Goal: Find contact information: Find contact information

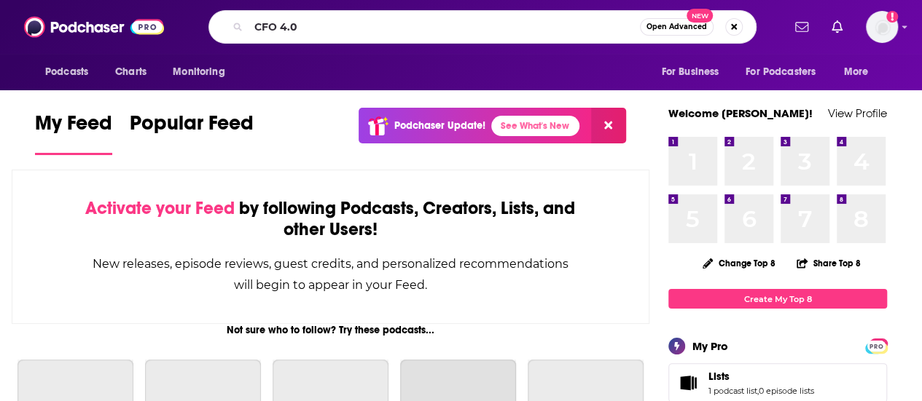
type input "CFO 4.0"
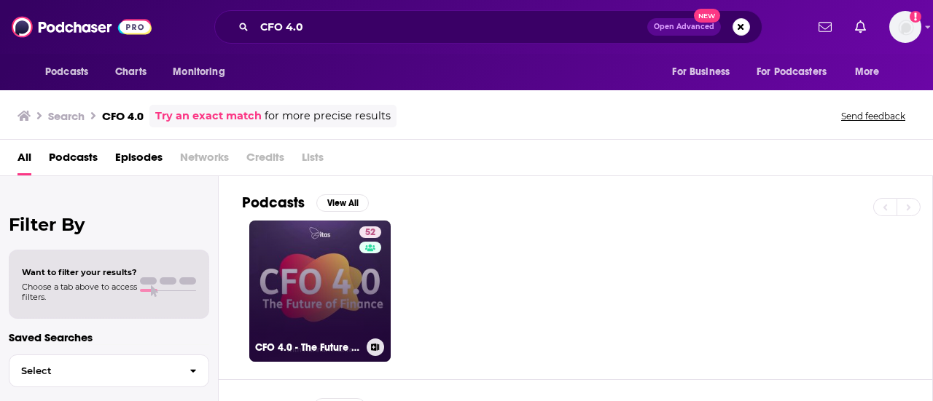
click at [325, 263] on link "52 CFO 4.0 - The Future of Finance" at bounding box center [319, 291] width 141 height 141
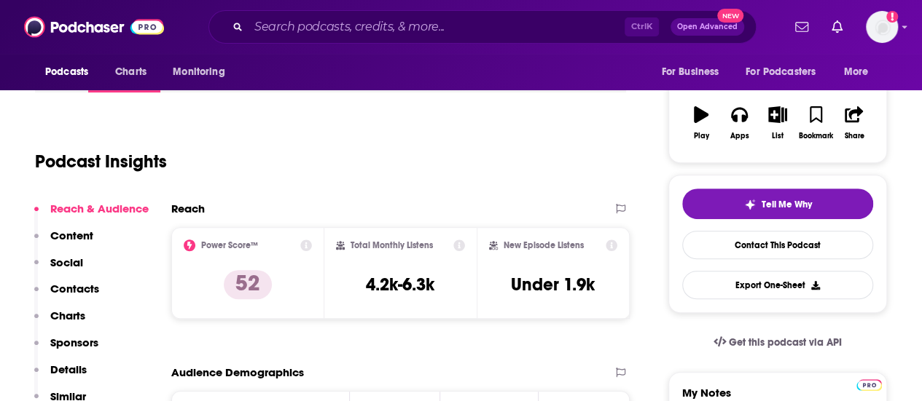
click at [86, 286] on p "Contacts" at bounding box center [74, 289] width 49 height 14
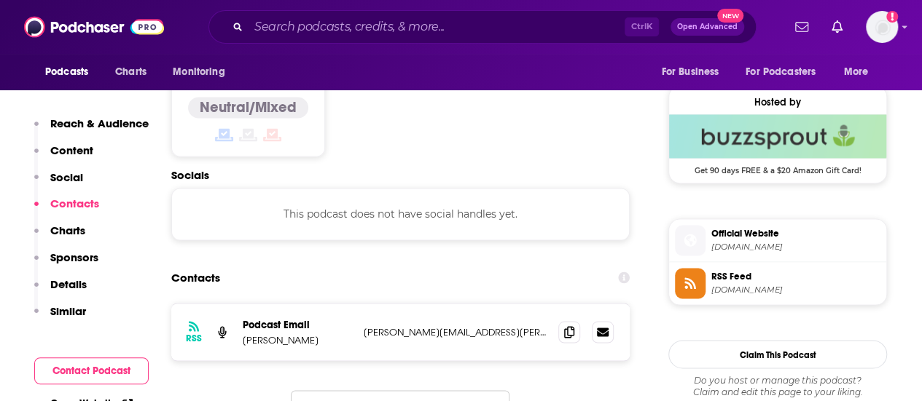
scroll to position [1156, 0]
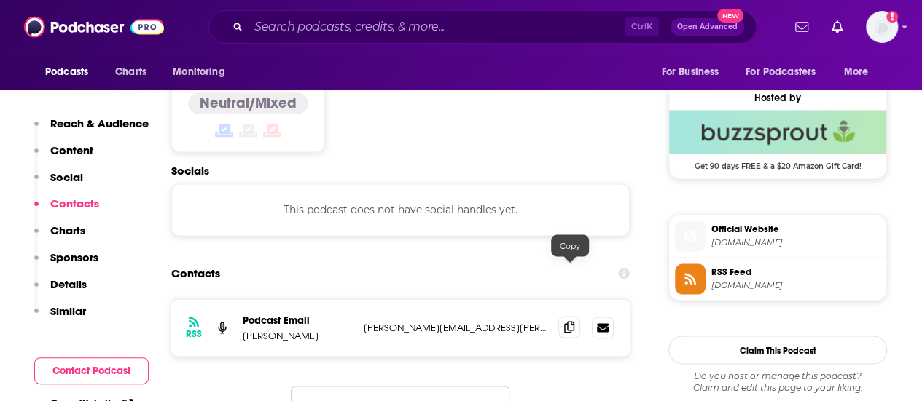
click at [565, 321] on icon at bounding box center [569, 327] width 10 height 12
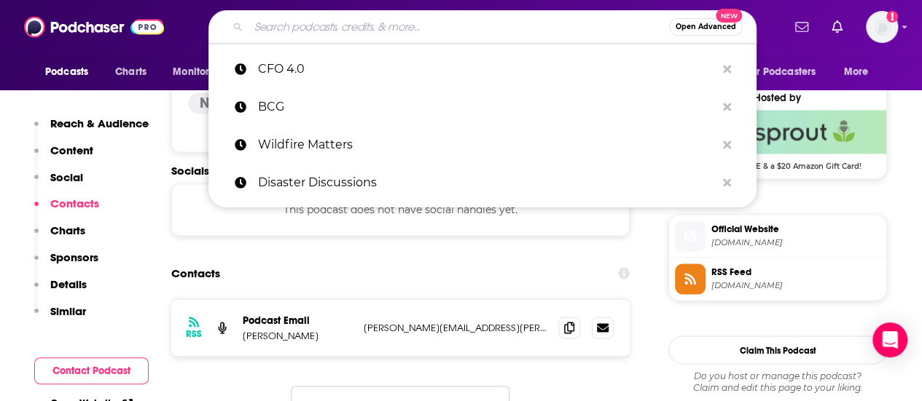
click at [419, 23] on input "Search podcasts, credits, & more..." at bounding box center [458, 26] width 420 height 23
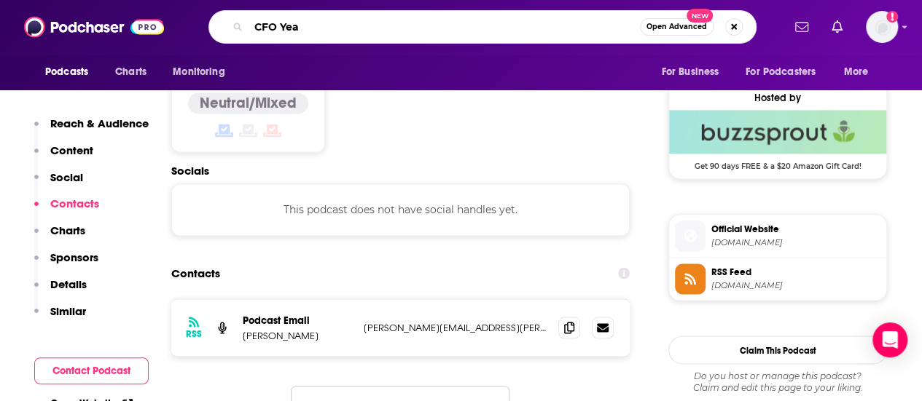
type input "CFO Yeah"
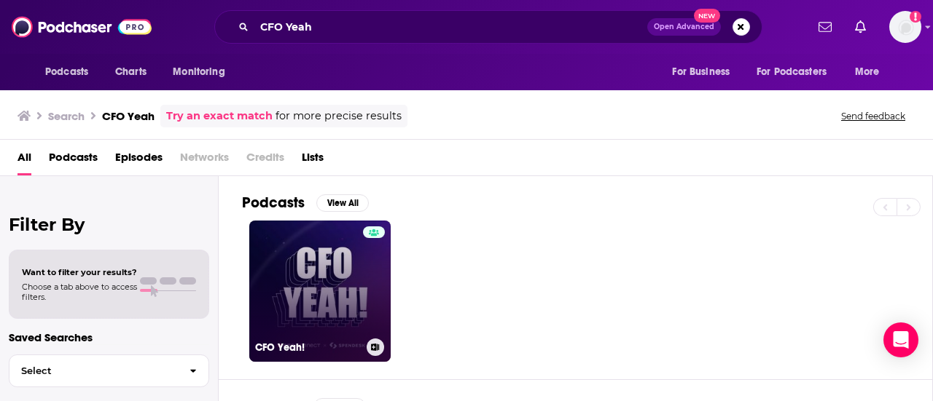
click at [312, 262] on link "CFO Yeah!" at bounding box center [319, 291] width 141 height 141
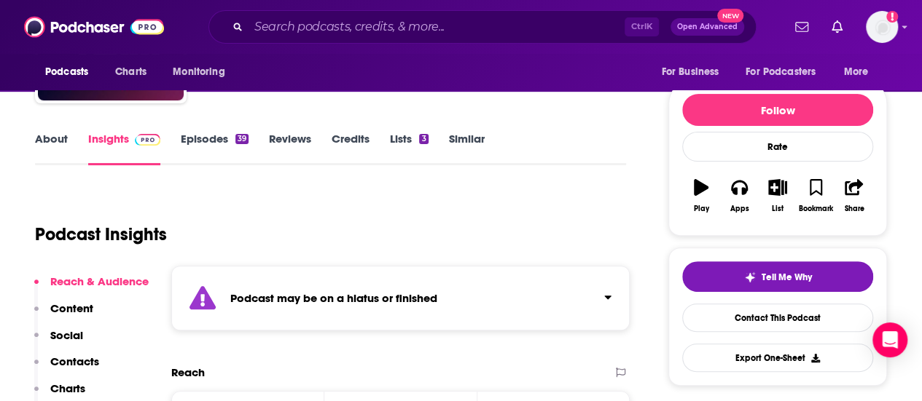
scroll to position [219, 0]
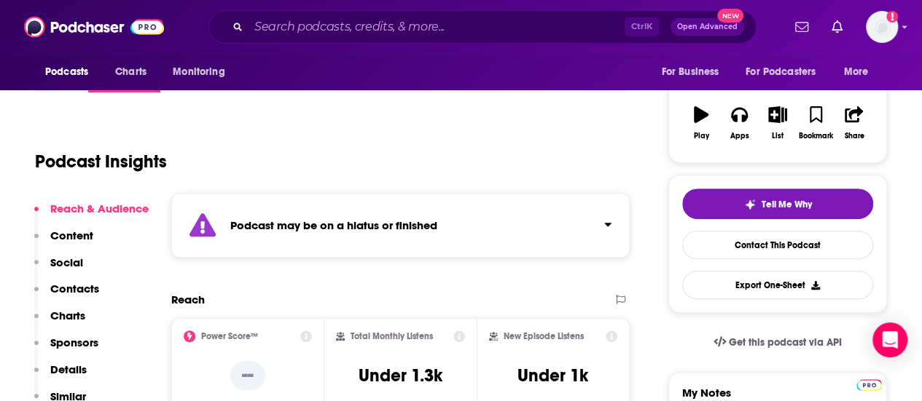
click at [85, 294] on p "Contacts" at bounding box center [74, 289] width 49 height 14
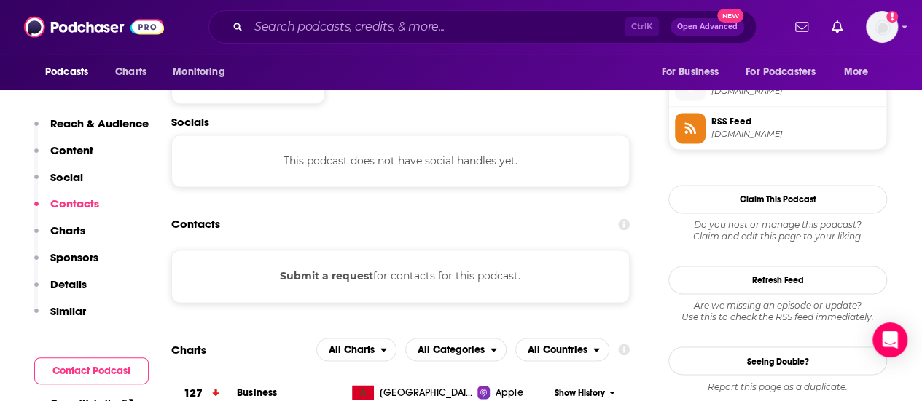
scroll to position [1065, 0]
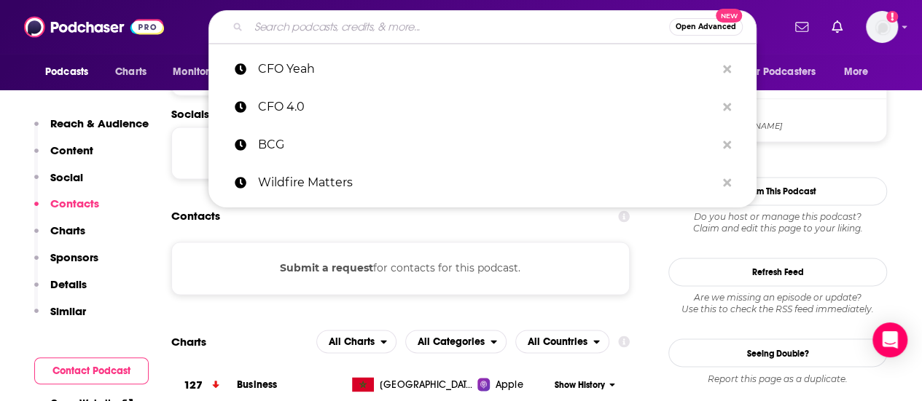
click at [375, 28] on input "Search podcasts, credits, & more..." at bounding box center [458, 26] width 420 height 23
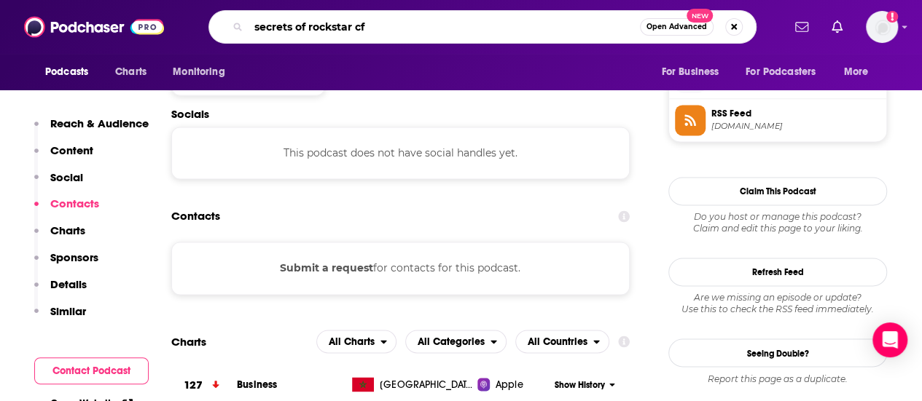
type input "secrets of rockstar cfo"
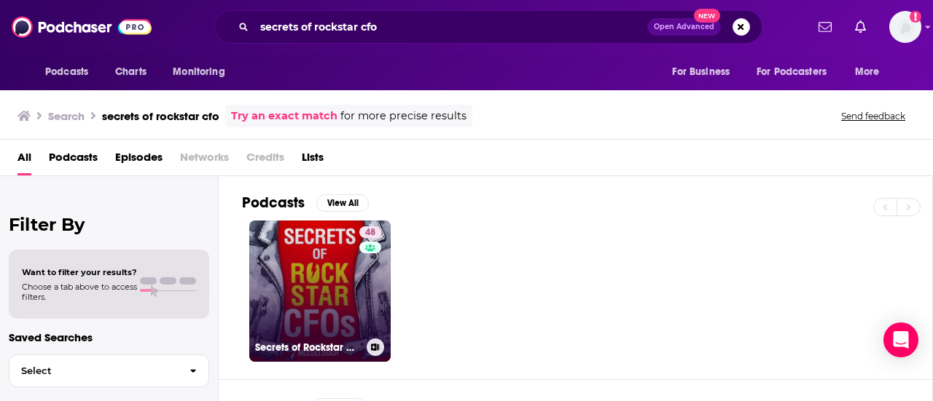
click at [324, 273] on link "48 Secrets of Rockstar CFOs" at bounding box center [319, 291] width 141 height 141
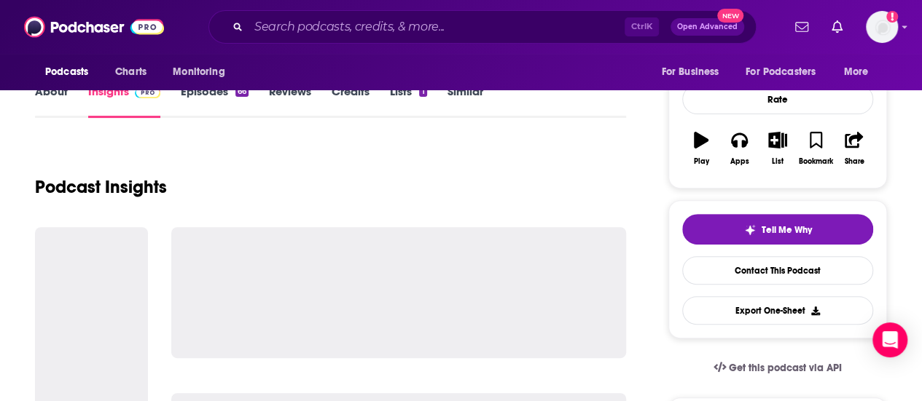
scroll to position [364, 0]
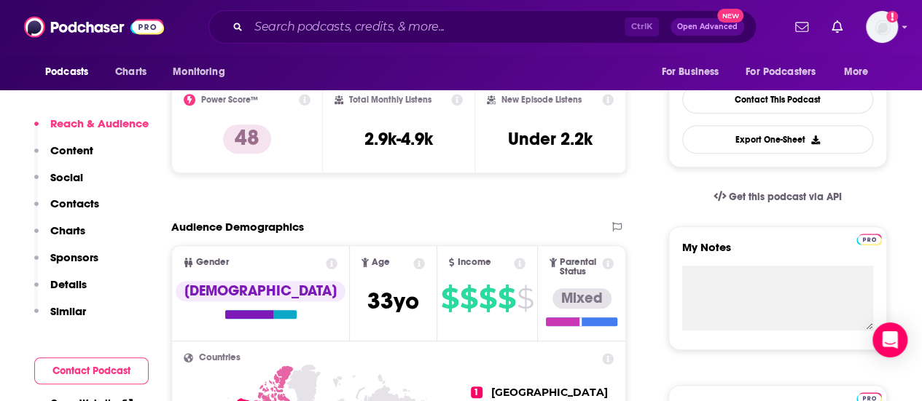
click at [77, 200] on p "Contacts" at bounding box center [74, 204] width 49 height 14
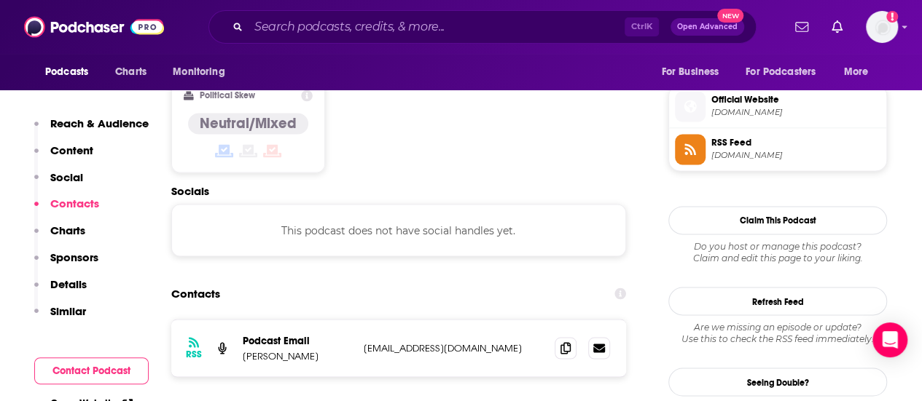
scroll to position [1156, 0]
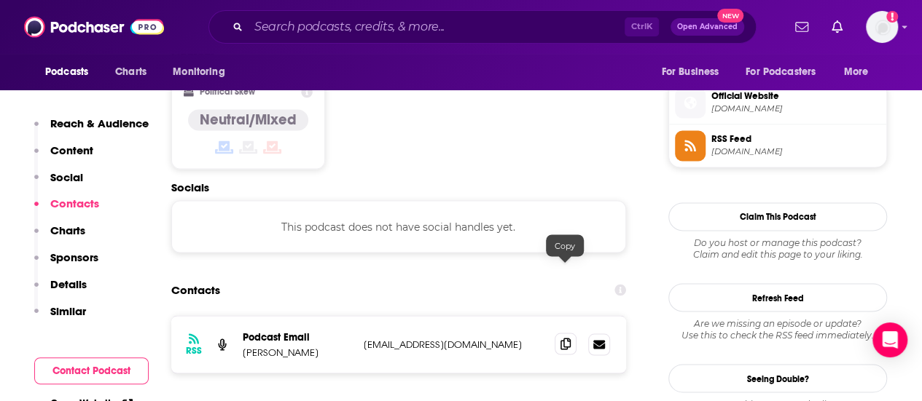
click at [563, 333] on span at bounding box center [565, 344] width 22 height 22
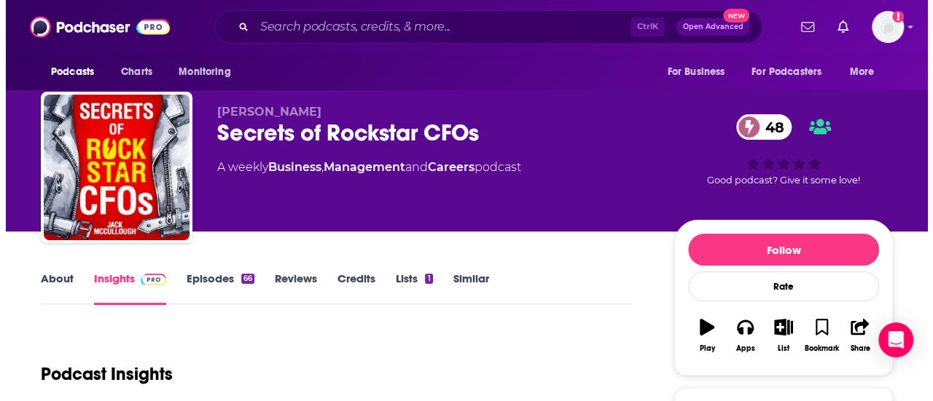
scroll to position [0, 0]
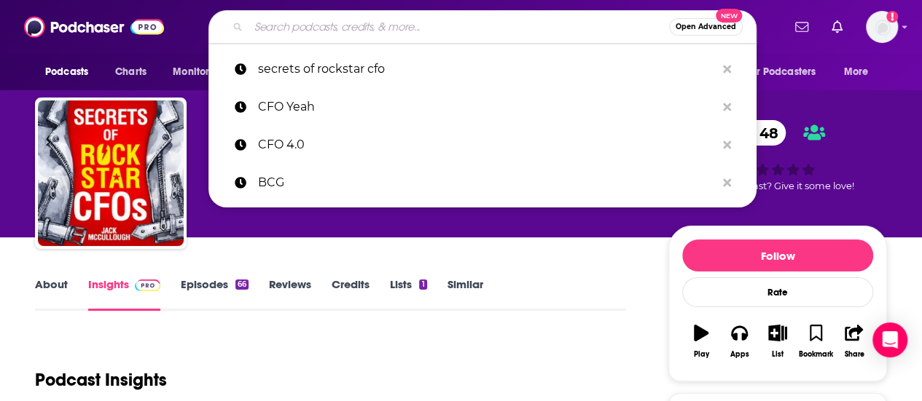
click at [302, 24] on input "Search podcasts, credits, & more..." at bounding box center [458, 26] width 420 height 23
paste input "The Growth-Minded CFO Podcast"
type input "The Growth-Minded CFO Podcast"
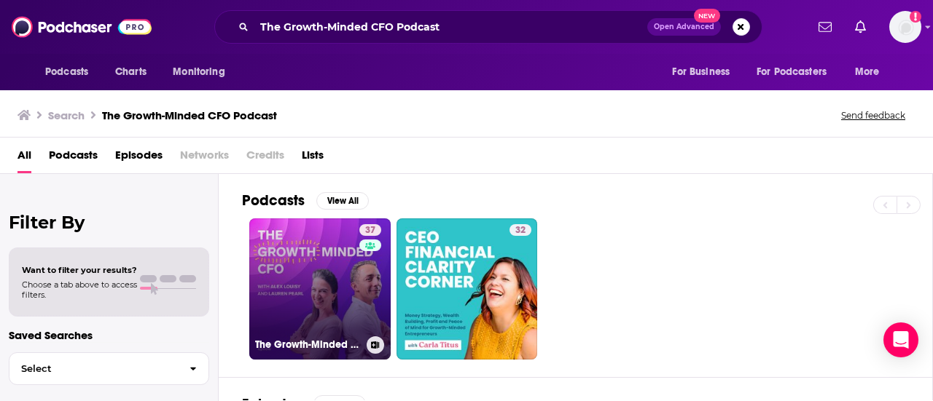
click at [334, 263] on link "37 The Growth-Minded CFO" at bounding box center [319, 289] width 141 height 141
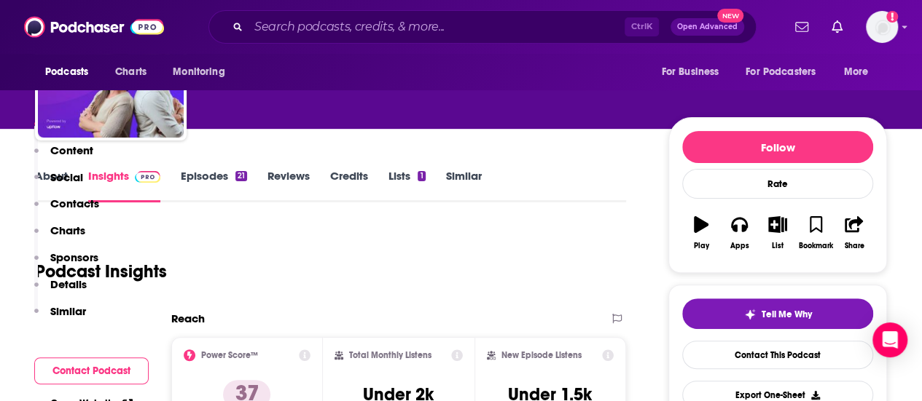
scroll to position [291, 0]
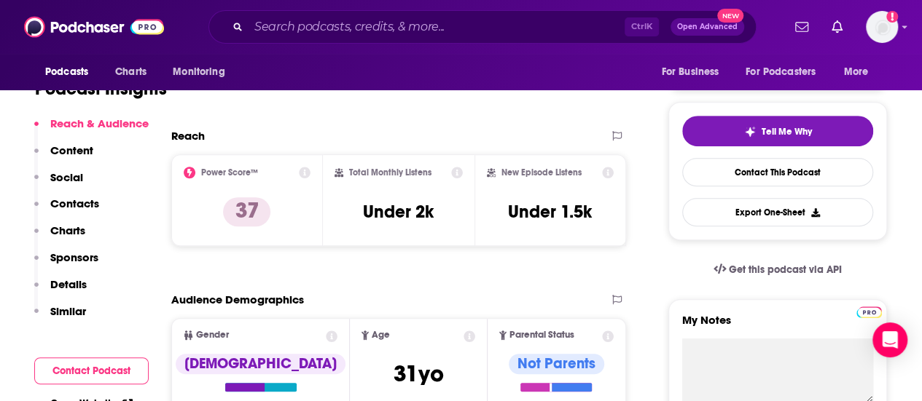
click at [90, 202] on p "Contacts" at bounding box center [74, 204] width 49 height 14
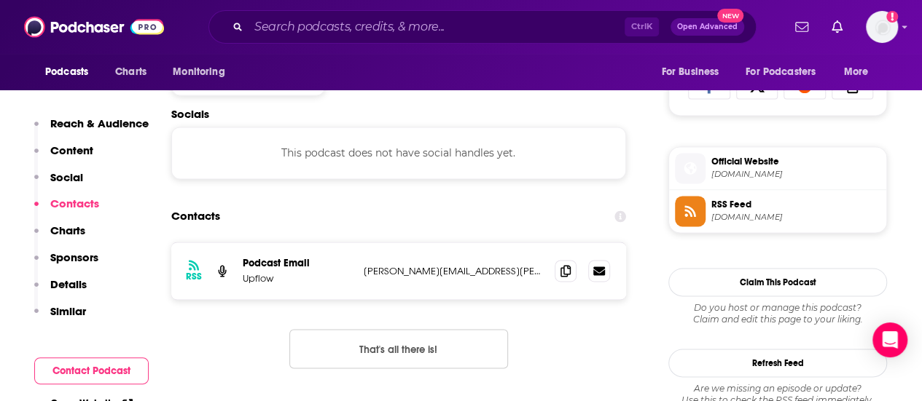
scroll to position [974, 0]
click at [565, 270] on icon at bounding box center [565, 270] width 10 height 12
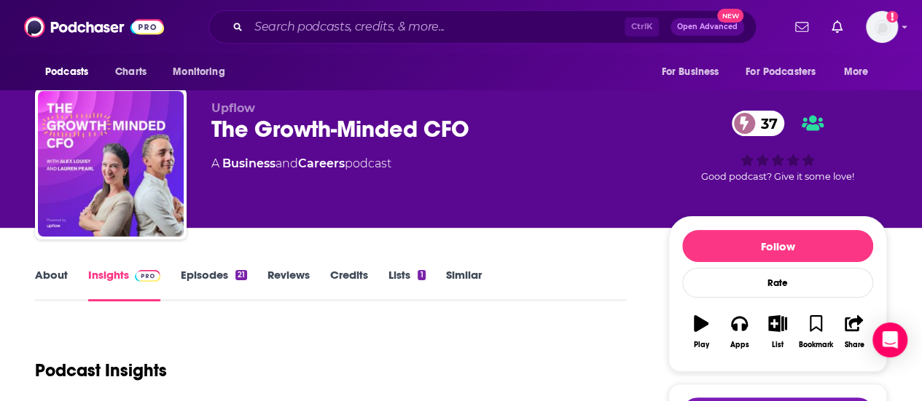
scroll to position [0, 0]
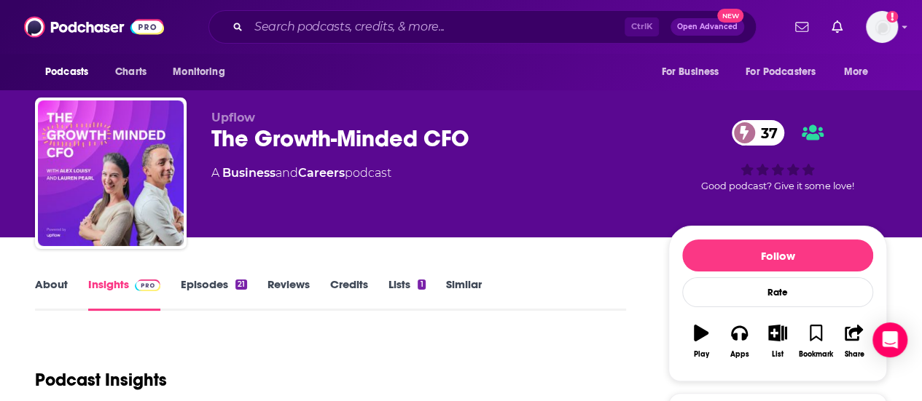
click at [440, 138] on div "The Growth-Minded CFO 37" at bounding box center [428, 139] width 434 height 28
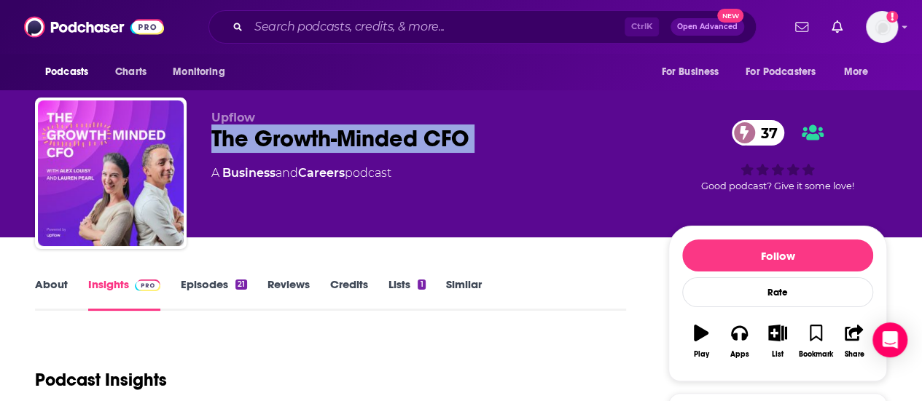
click at [440, 138] on div "The Growth-Minded CFO 37" at bounding box center [428, 139] width 434 height 28
copy div "The Growth-Minded CFO 37"
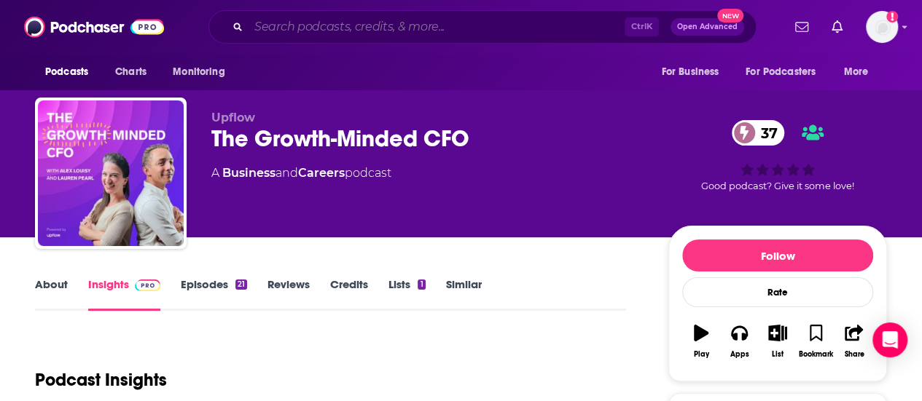
click at [432, 21] on input "Search podcasts, credits, & more..." at bounding box center [436, 26] width 376 height 23
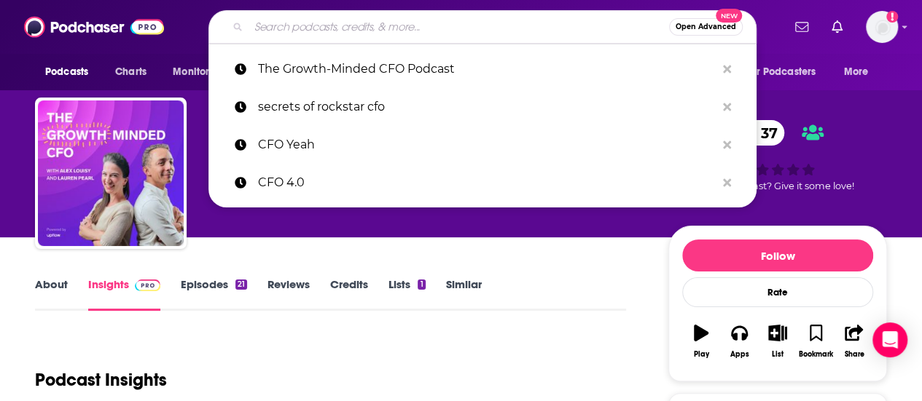
paste input "The Accounting Podcast"
type input "The Accounting Podcast"
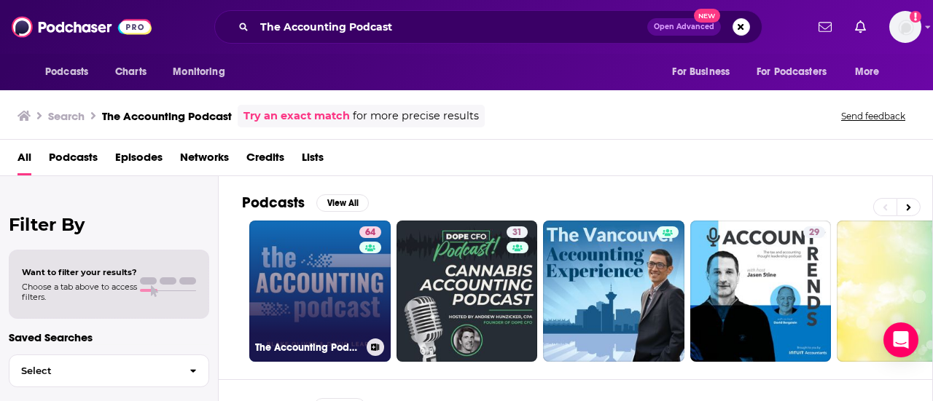
click at [325, 297] on link "64 The Accounting Podcast" at bounding box center [319, 291] width 141 height 141
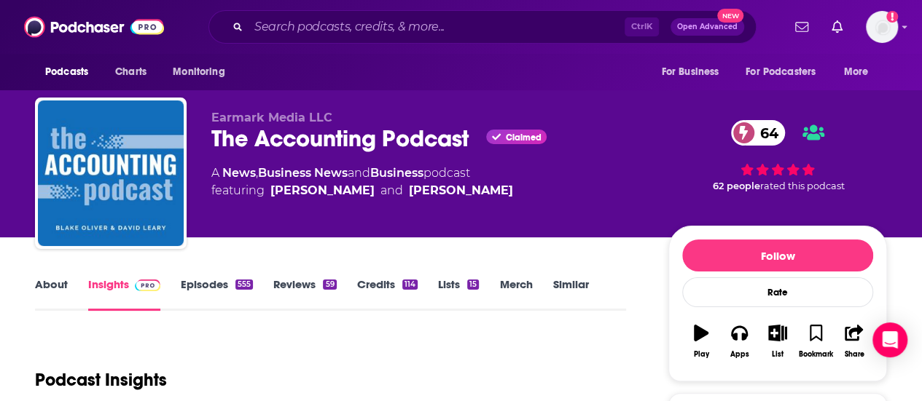
scroll to position [219, 0]
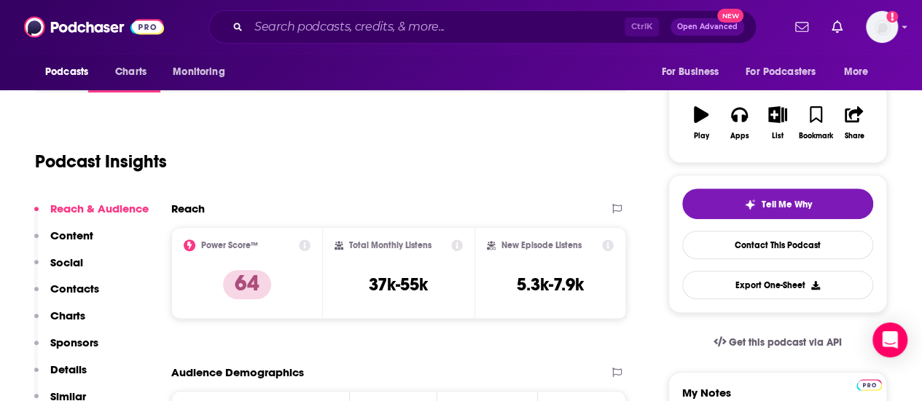
click at [73, 292] on p "Contacts" at bounding box center [74, 289] width 49 height 14
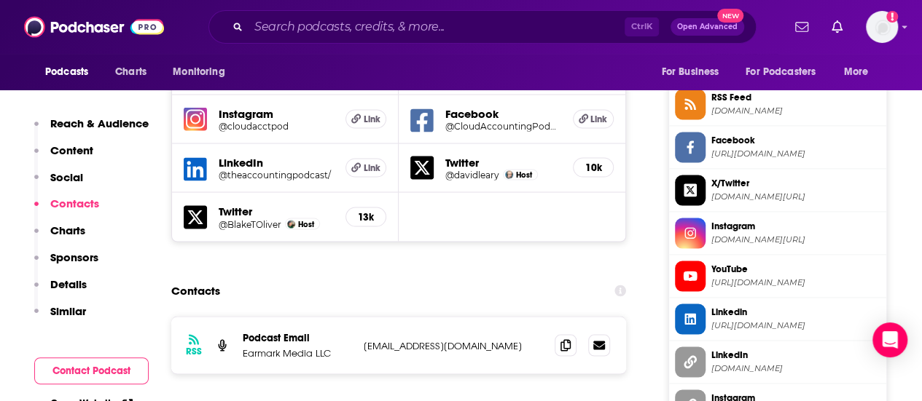
scroll to position [1335, 0]
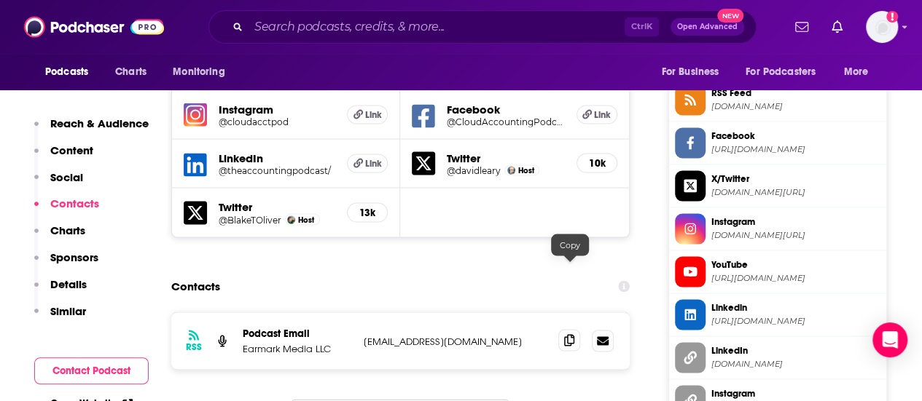
click at [567, 334] on icon at bounding box center [569, 340] width 10 height 12
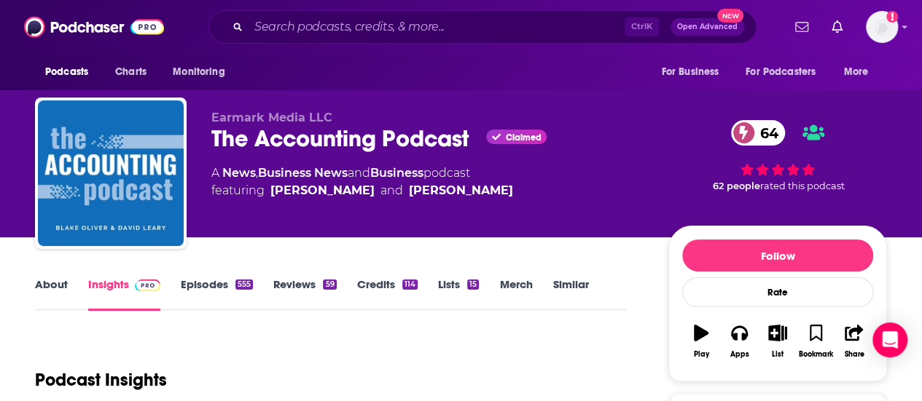
scroll to position [219, 0]
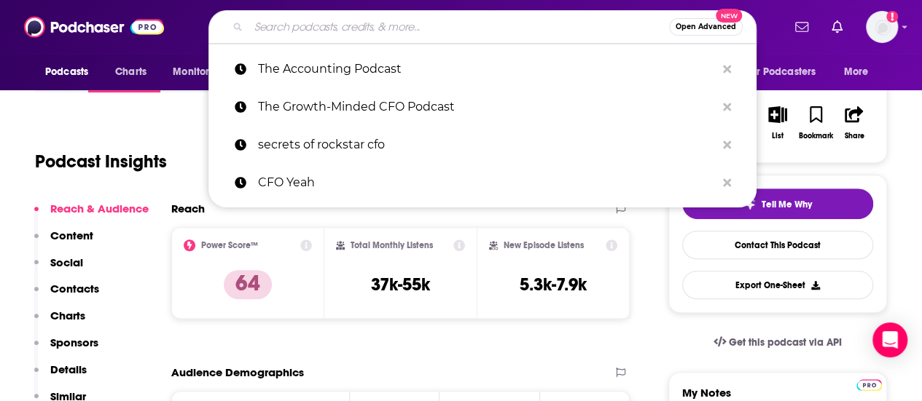
click at [482, 28] on input "Search podcasts, credits, & more..." at bounding box center [458, 26] width 420 height 23
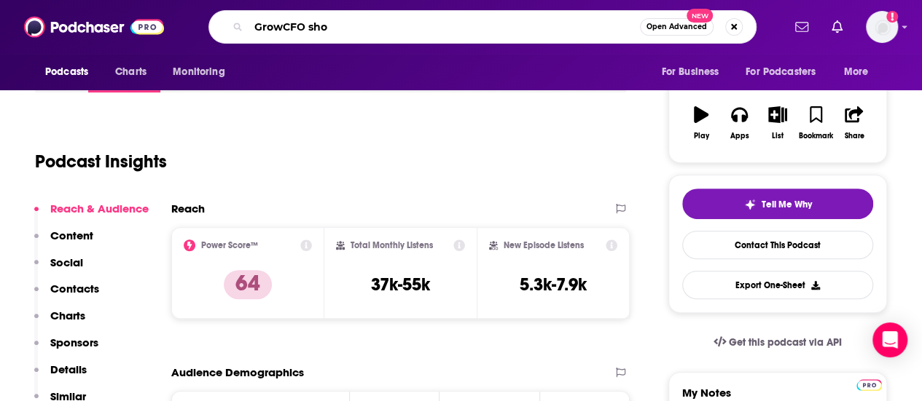
type input "GrowCFO show"
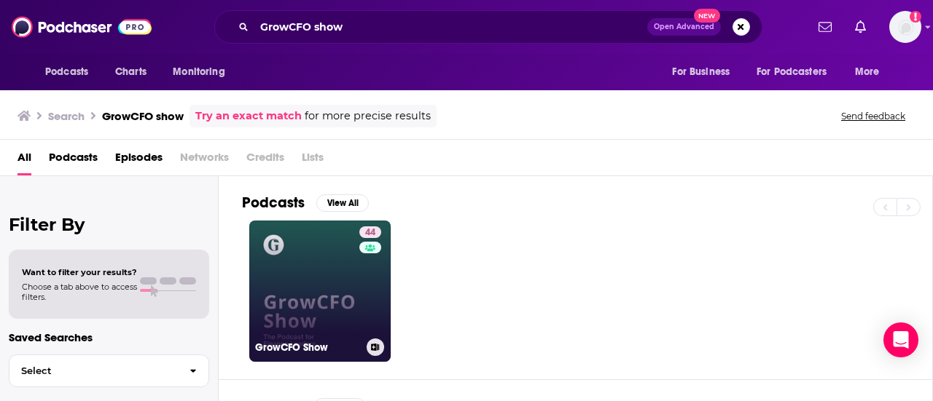
click at [345, 291] on link "44 GrowCFO Show" at bounding box center [319, 291] width 141 height 141
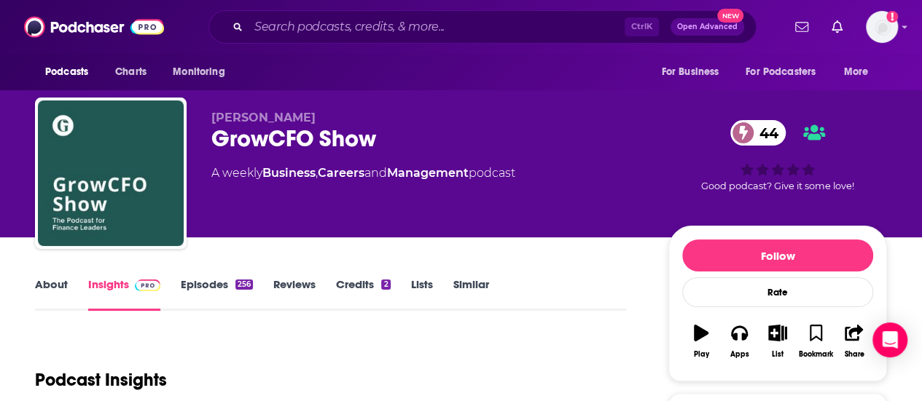
scroll to position [291, 0]
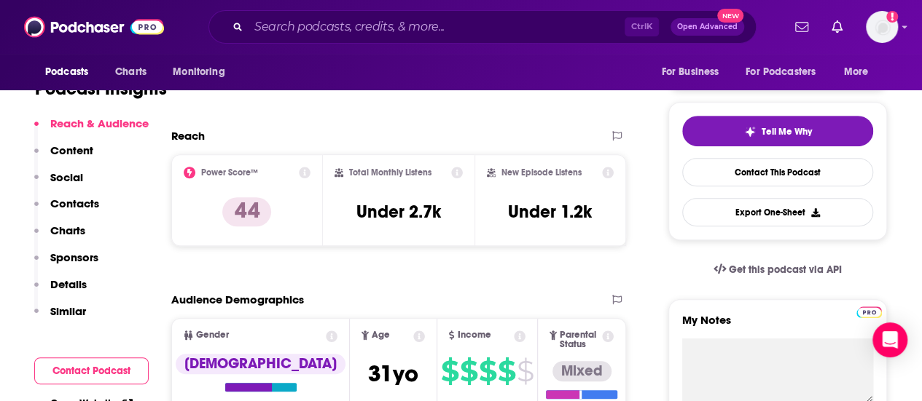
click at [88, 208] on p "Contacts" at bounding box center [74, 204] width 49 height 14
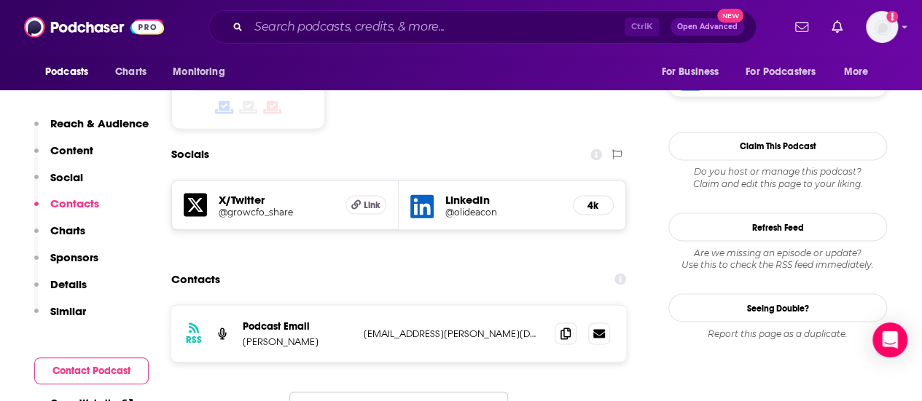
scroll to position [1201, 0]
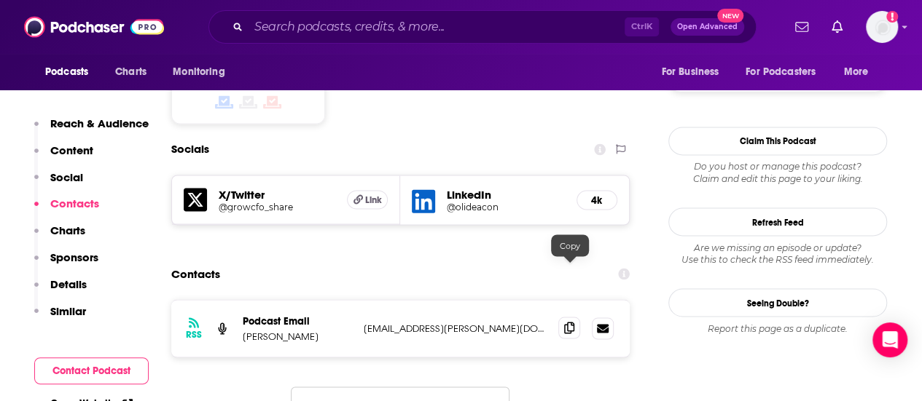
click at [573, 322] on icon at bounding box center [569, 328] width 10 height 12
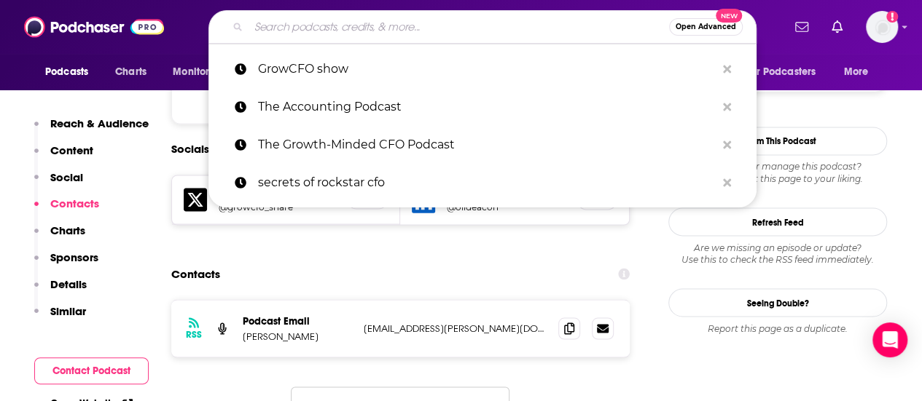
click at [487, 23] on input "Search podcasts, credits, & more..." at bounding box center [458, 26] width 420 height 23
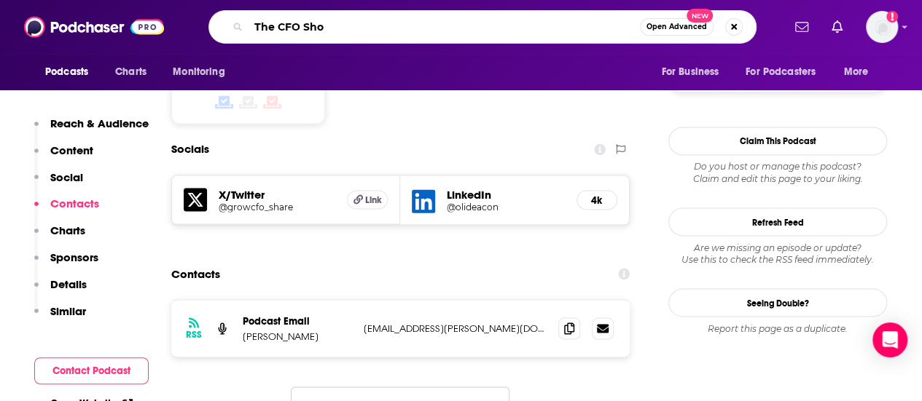
type input "The CFO Show"
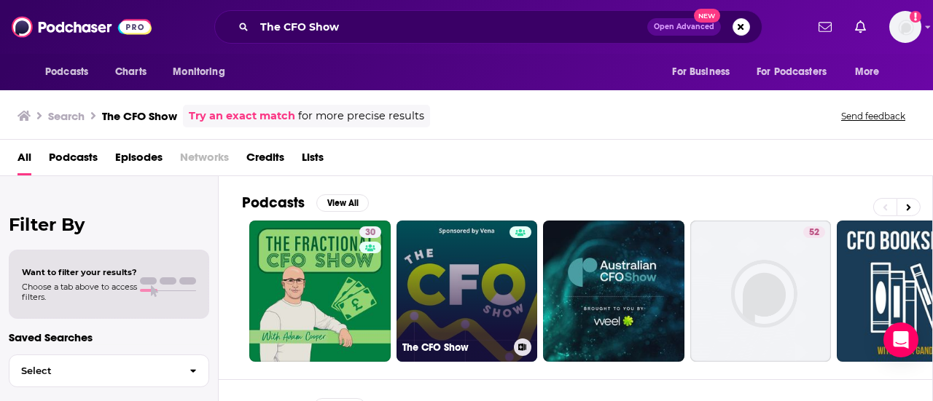
click at [462, 269] on link "The CFO Show" at bounding box center [466, 291] width 141 height 141
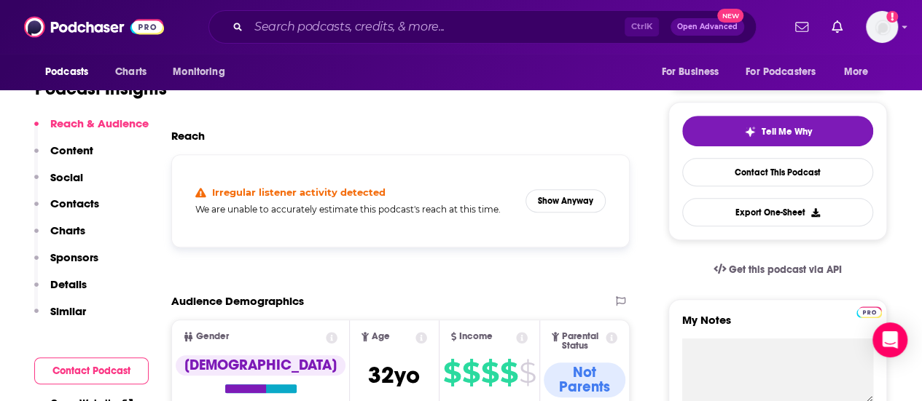
click at [68, 200] on p "Contacts" at bounding box center [74, 204] width 49 height 14
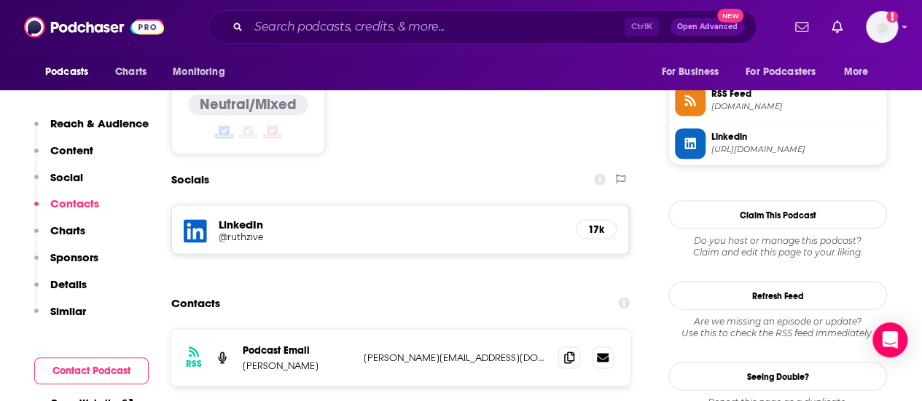
scroll to position [1202, 0]
click at [573, 350] on icon at bounding box center [569, 356] width 10 height 12
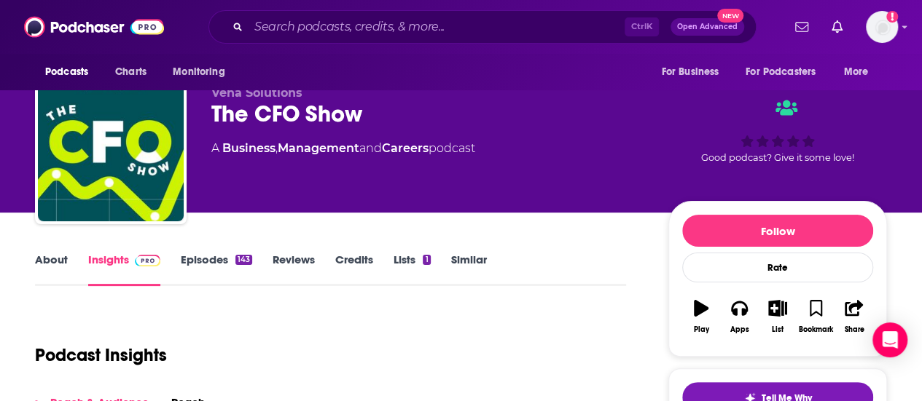
scroll to position [0, 0]
